Goal: Check status: Check status

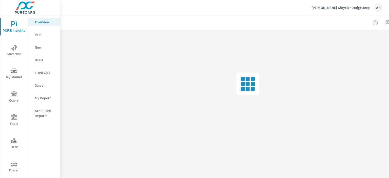
click at [17, 162] on span "Driver" at bounding box center [14, 167] width 24 height 12
click at [12, 165] on icon "nav menu" at bounding box center [14, 164] width 6 height 6
